Goal: Task Accomplishment & Management: Complete application form

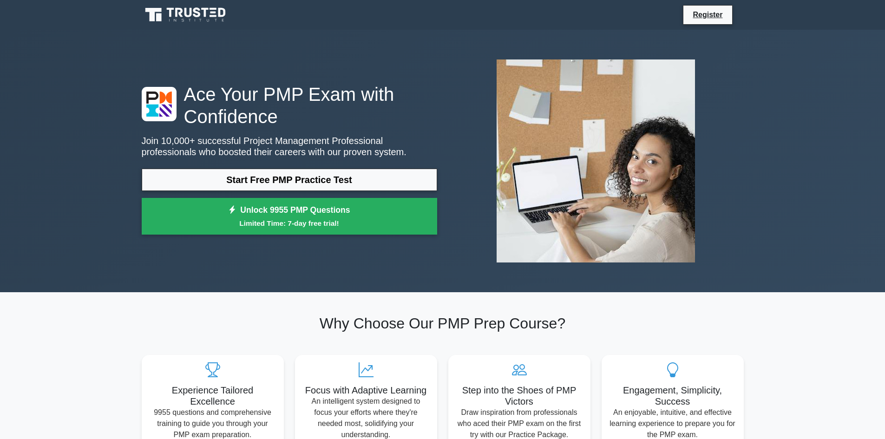
click at [704, 16] on link "Register" at bounding box center [707, 15] width 41 height 12
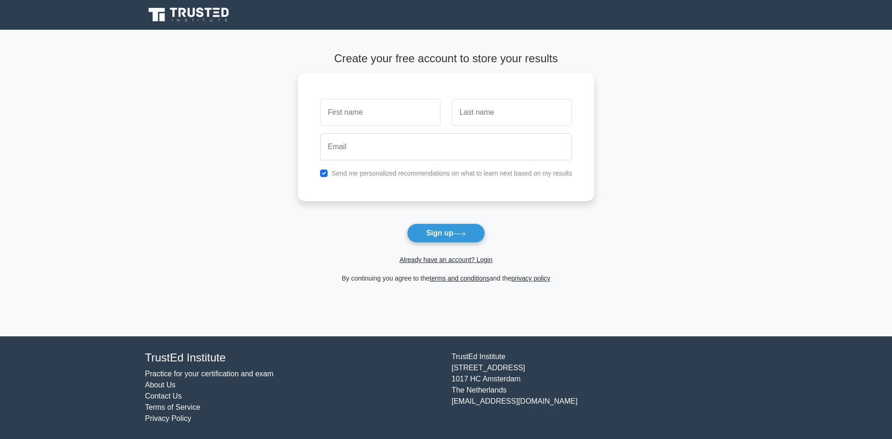
drag, startPoint x: 891, startPoint y: 224, endPoint x: 891, endPoint y: 434, distance: 210.0
click at [891, 253] on main "Create your free account to store your results Send me personalized recommendat…" at bounding box center [446, 183] width 892 height 307
click at [358, 105] on input "text" at bounding box center [380, 112] width 120 height 27
type input "Niazullah"
click at [473, 109] on input "text" at bounding box center [512, 112] width 120 height 27
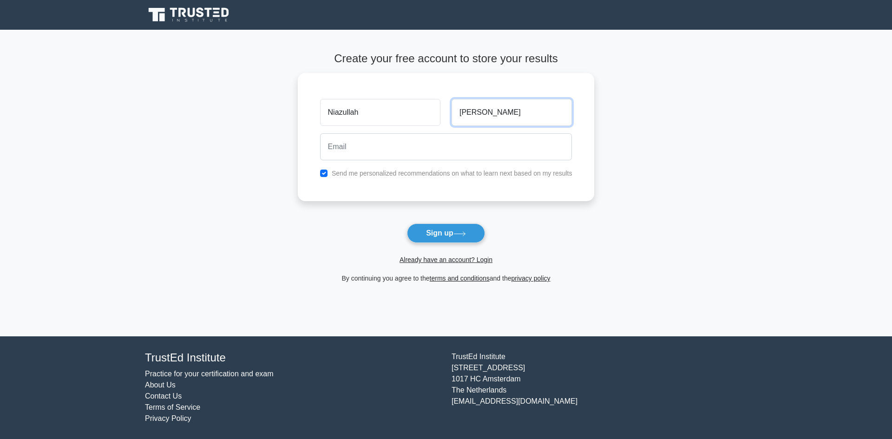
type input "Ibrhimkhail Niazy"
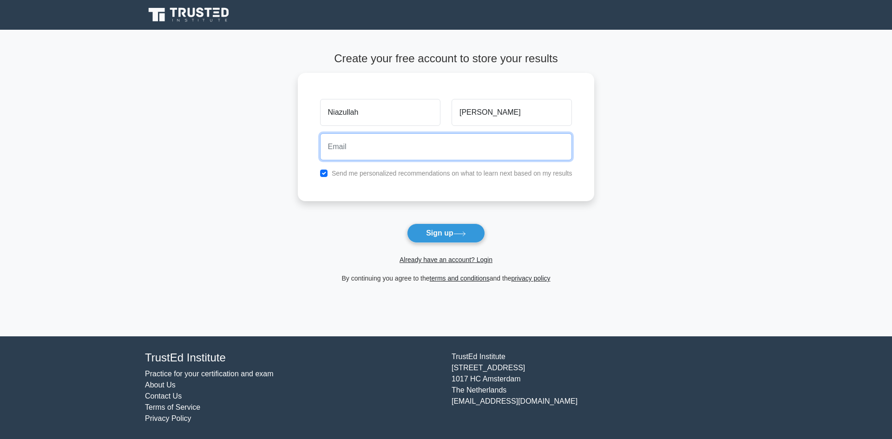
click at [372, 148] on input "email" at bounding box center [446, 146] width 252 height 27
type input "eng.niazy@gmail.com"
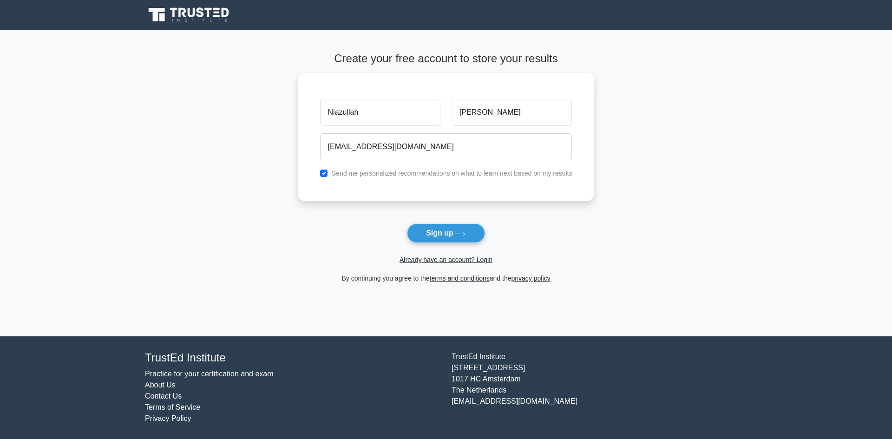
click at [438, 236] on button "Sign up" at bounding box center [446, 233] width 78 height 20
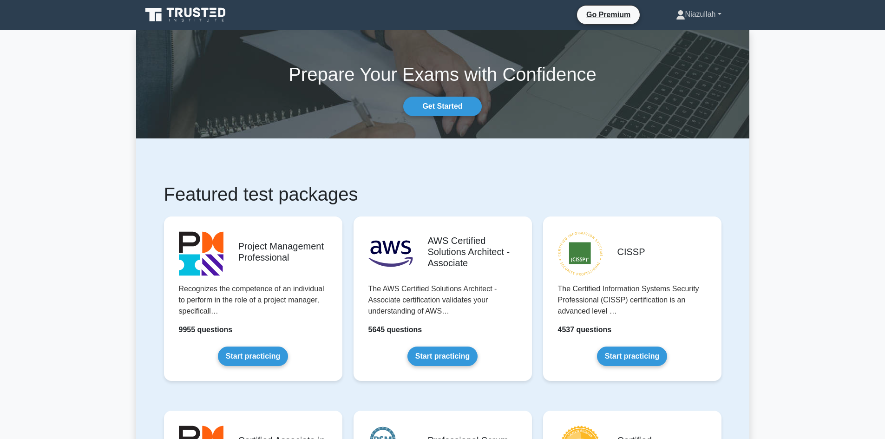
click at [714, 20] on link "Niazullah" at bounding box center [699, 14] width 90 height 19
drag, startPoint x: 714, startPoint y: 21, endPoint x: 769, endPoint y: 1, distance: 59.2
click at [769, 1] on nav "Go Premium Niazullah Profile" at bounding box center [442, 15] width 885 height 30
click at [714, 13] on link "Niazullah" at bounding box center [699, 14] width 90 height 19
click at [664, 37] on link "Profile" at bounding box center [690, 36] width 73 height 15
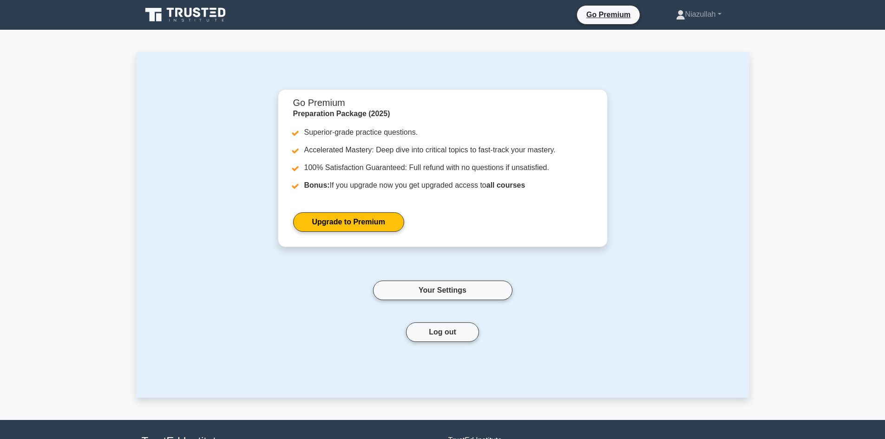
click at [468, 287] on link "Your Settings" at bounding box center [442, 291] width 139 height 20
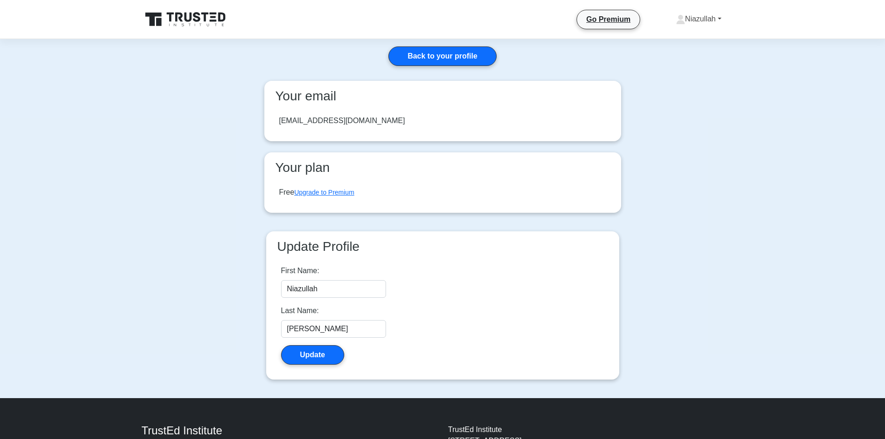
click at [718, 20] on link "Niazullah" at bounding box center [699, 19] width 90 height 19
click at [664, 39] on link "Profile" at bounding box center [690, 40] width 73 height 15
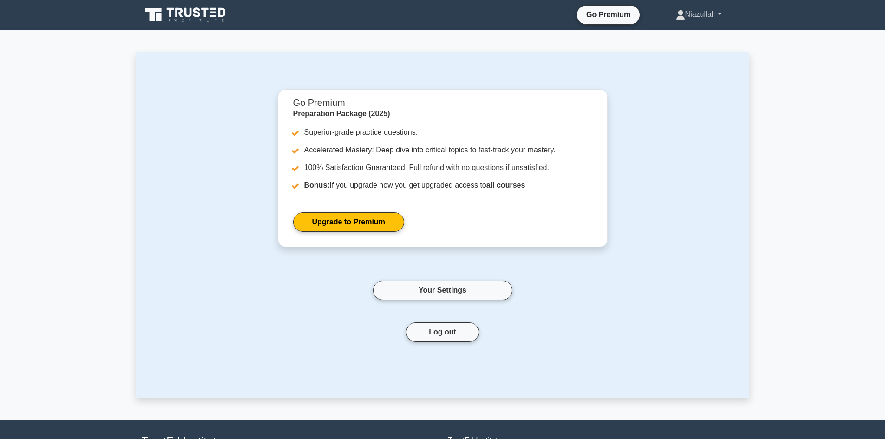
click at [720, 16] on link "Niazullah" at bounding box center [699, 14] width 90 height 19
